Goal: Navigation & Orientation: Find specific page/section

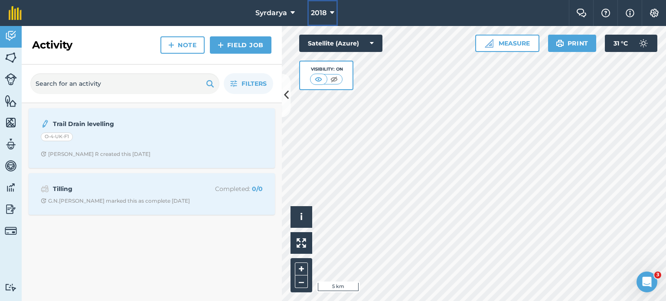
click at [324, 17] on span "2018" at bounding box center [319, 13] width 16 height 10
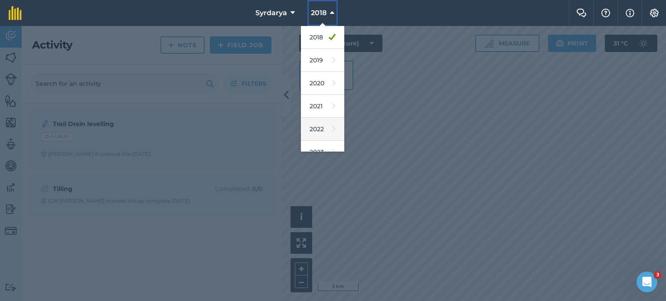
scroll to position [103, 0]
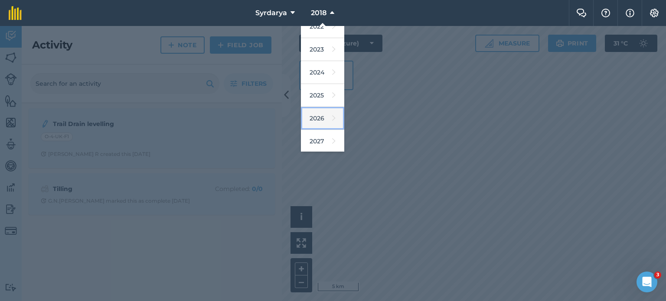
click at [320, 118] on link "2026" at bounding box center [322, 118] width 43 height 23
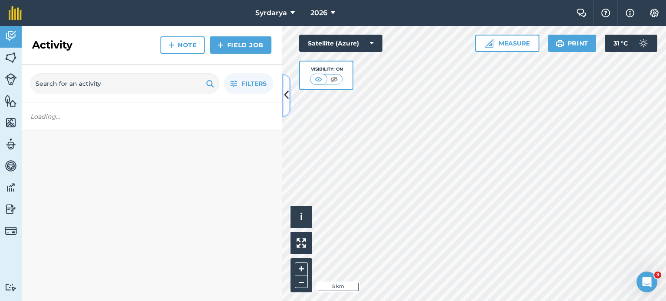
click at [288, 99] on icon at bounding box center [286, 95] width 5 height 15
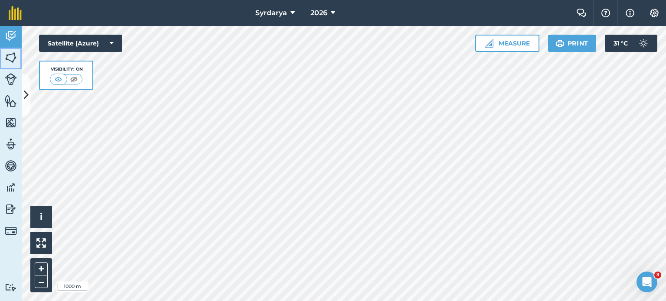
click at [12, 65] on link "Fields" at bounding box center [11, 59] width 22 height 22
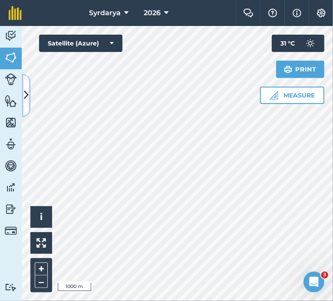
click at [22, 105] on button at bounding box center [26, 95] width 9 height 43
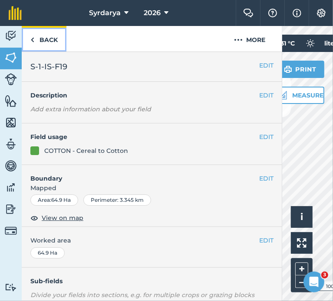
click at [40, 34] on link "Back" at bounding box center [44, 39] width 45 height 26
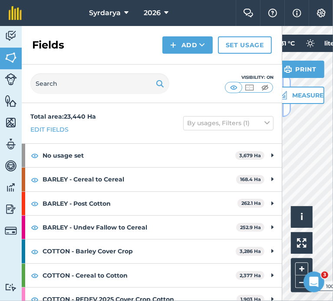
click at [287, 108] on button at bounding box center [286, 95] width 9 height 43
